Goal: Task Accomplishment & Management: Manage account settings

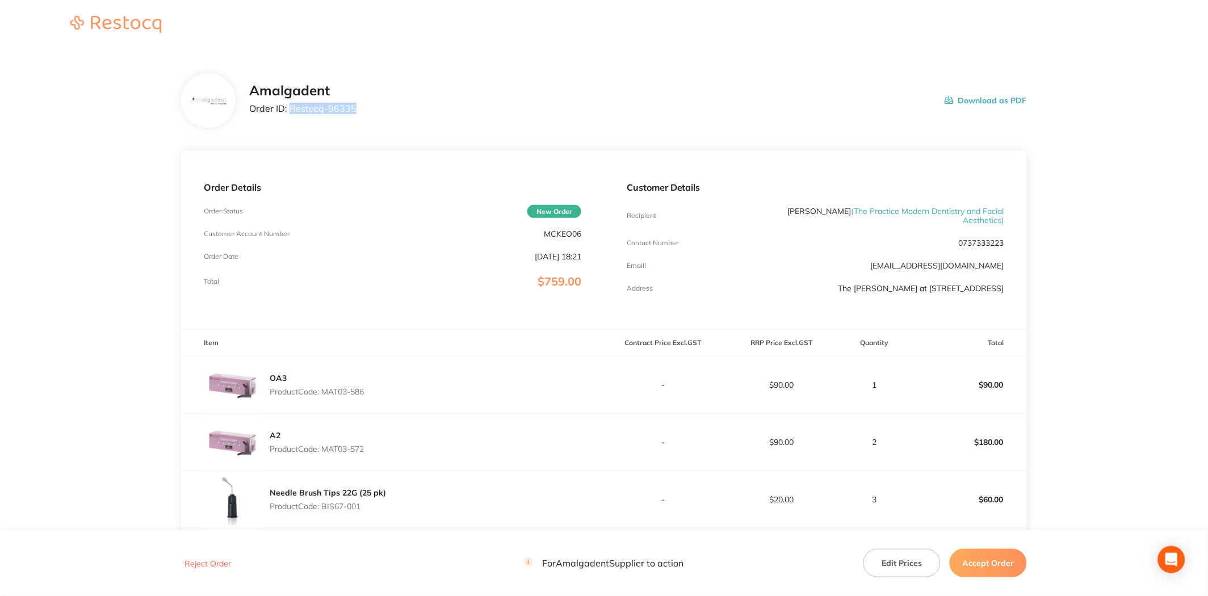
drag, startPoint x: 358, startPoint y: 104, endPoint x: 291, endPoint y: 106, distance: 67.5
click at [291, 106] on div "Amalgadent Order ID: Restocq- 96335 Download as PDF" at bounding box center [638, 100] width 778 height 35
click at [1098, 299] on main "Amalgadent Order ID: Restocq- 96335 Download as PDF Order Details Order Status …" at bounding box center [604, 424] width 1208 height 746
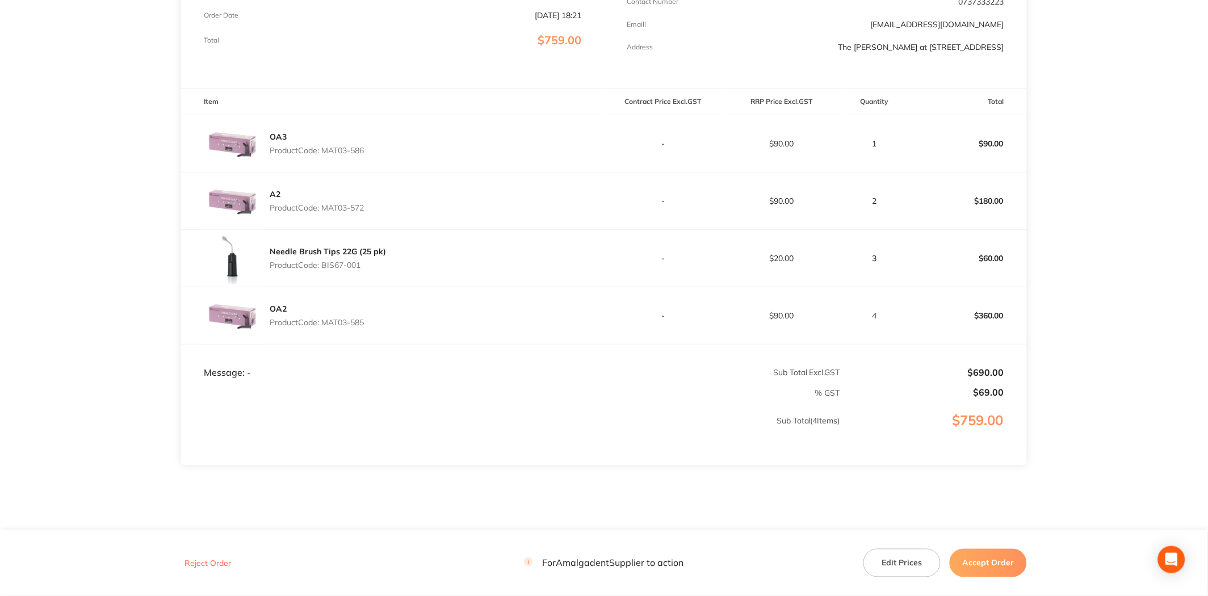
scroll to position [252, 0]
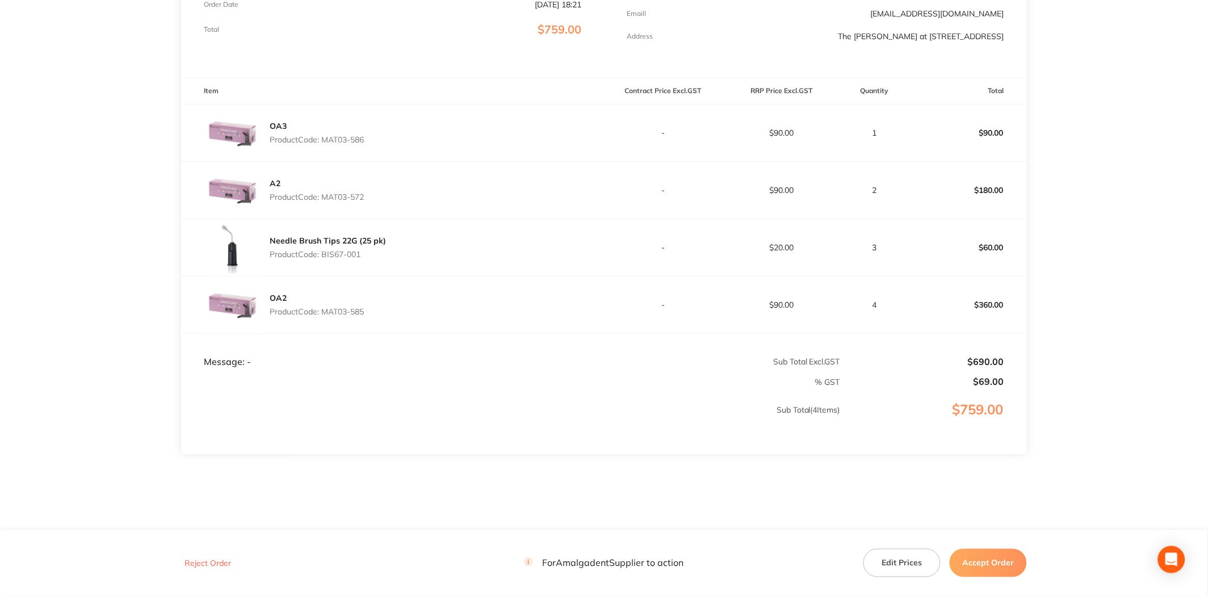
click at [1006, 565] on button "Accept Order" at bounding box center [988, 563] width 77 height 28
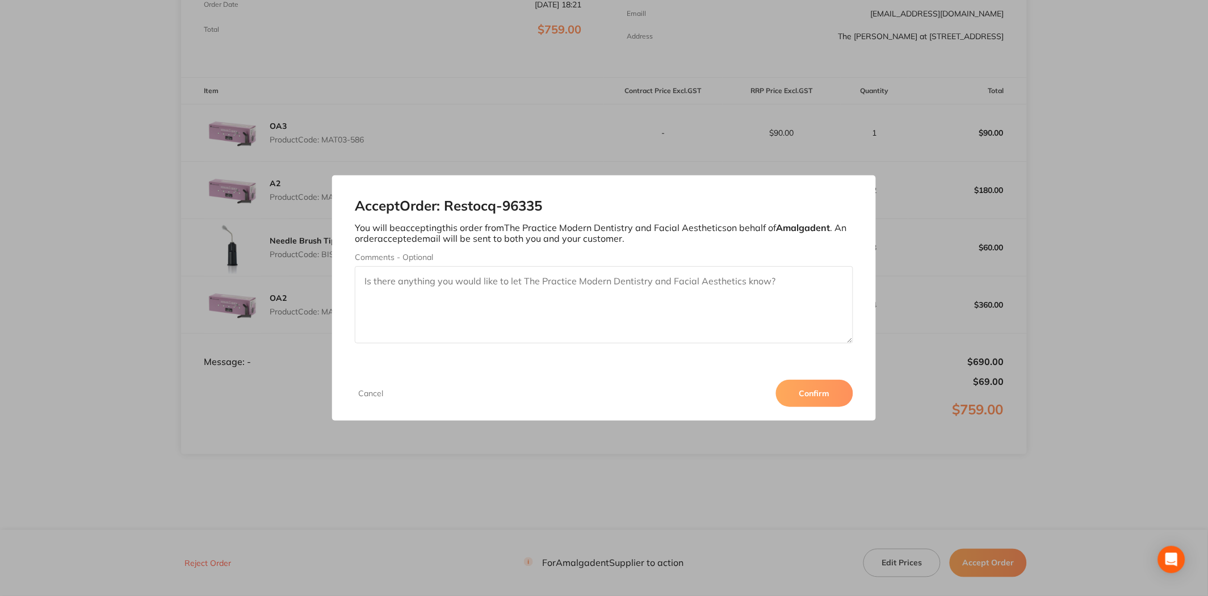
click at [649, 299] on textarea "Comments - Optional" at bounding box center [604, 304] width 498 height 77
click at [553, 282] on textarea "Amalgadent - Order partially fulfilled" at bounding box center [604, 304] width 498 height 77
click at [363, 251] on div "Accept Order: Restocq- 96335 You will be accepting this order from The Practice…" at bounding box center [604, 270] width 544 height 191
click at [640, 294] on textarea "Amalgadent - Order partially fulfilled. BACK ORDER: MAT03" at bounding box center [604, 304] width 498 height 77
type textarea "Amalgadent - Order partially fulfilled. BACK ORDER: MAT03-585: 1 week. [PERSON_…"
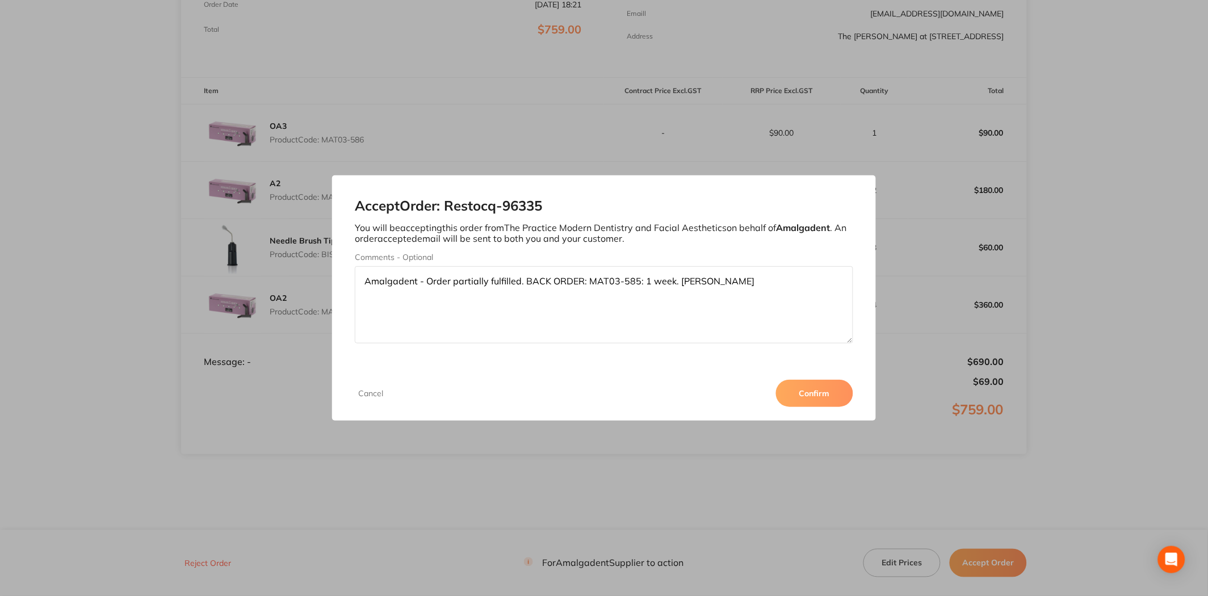
click at [822, 395] on button "Confirm" at bounding box center [814, 393] width 77 height 27
